Goal: Find specific page/section: Find specific page/section

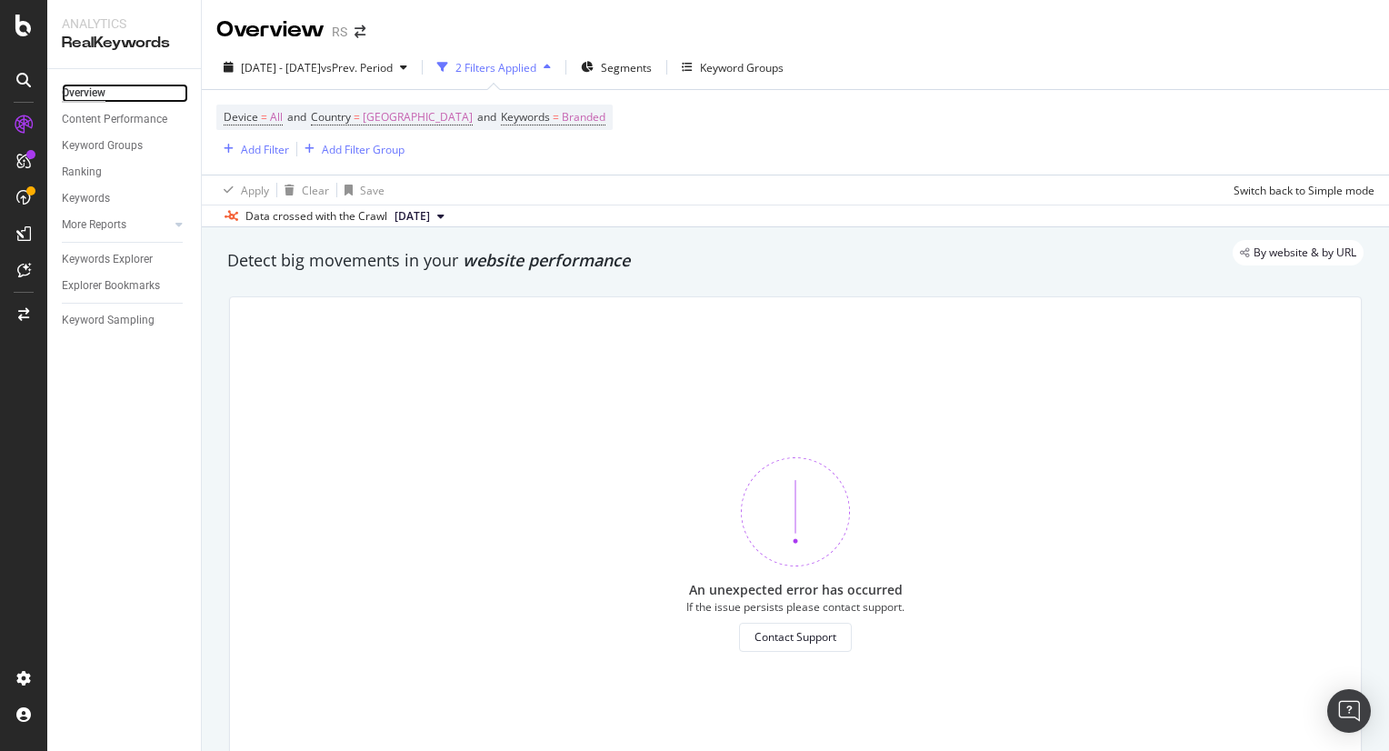
click at [93, 95] on div "Overview" at bounding box center [84, 93] width 44 height 19
click at [27, 132] on icon at bounding box center [24, 124] width 18 height 18
